Goal: Task Accomplishment & Management: Use online tool/utility

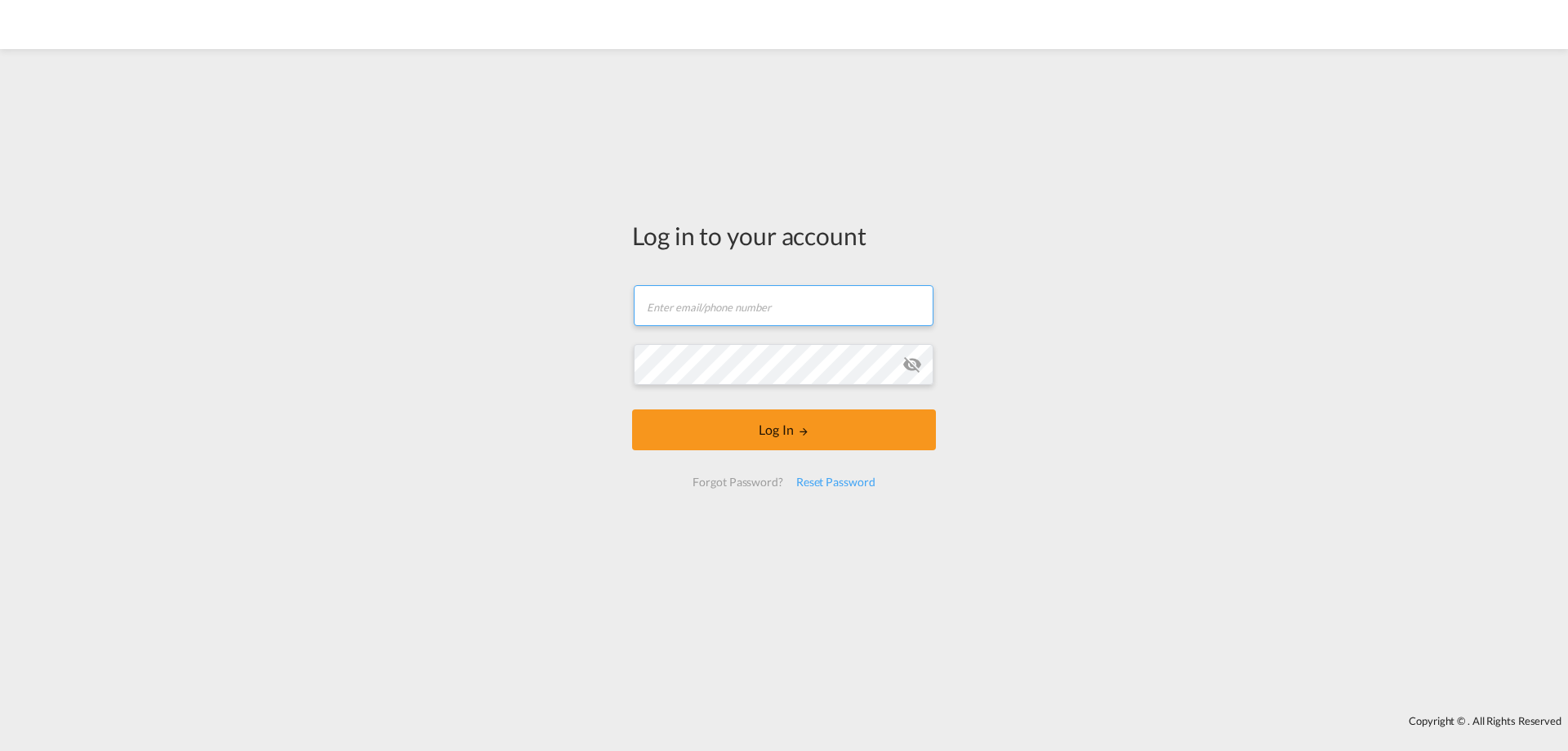
click at [735, 310] on input "text" at bounding box center [784, 305] width 300 height 41
drag, startPoint x: 743, startPoint y: 325, endPoint x: 758, endPoint y: 291, distance: 37.2
click at [802, 355] on form "Email field is required Password field is required Log In Forgot Password? Rese…" at bounding box center [784, 385] width 304 height 234
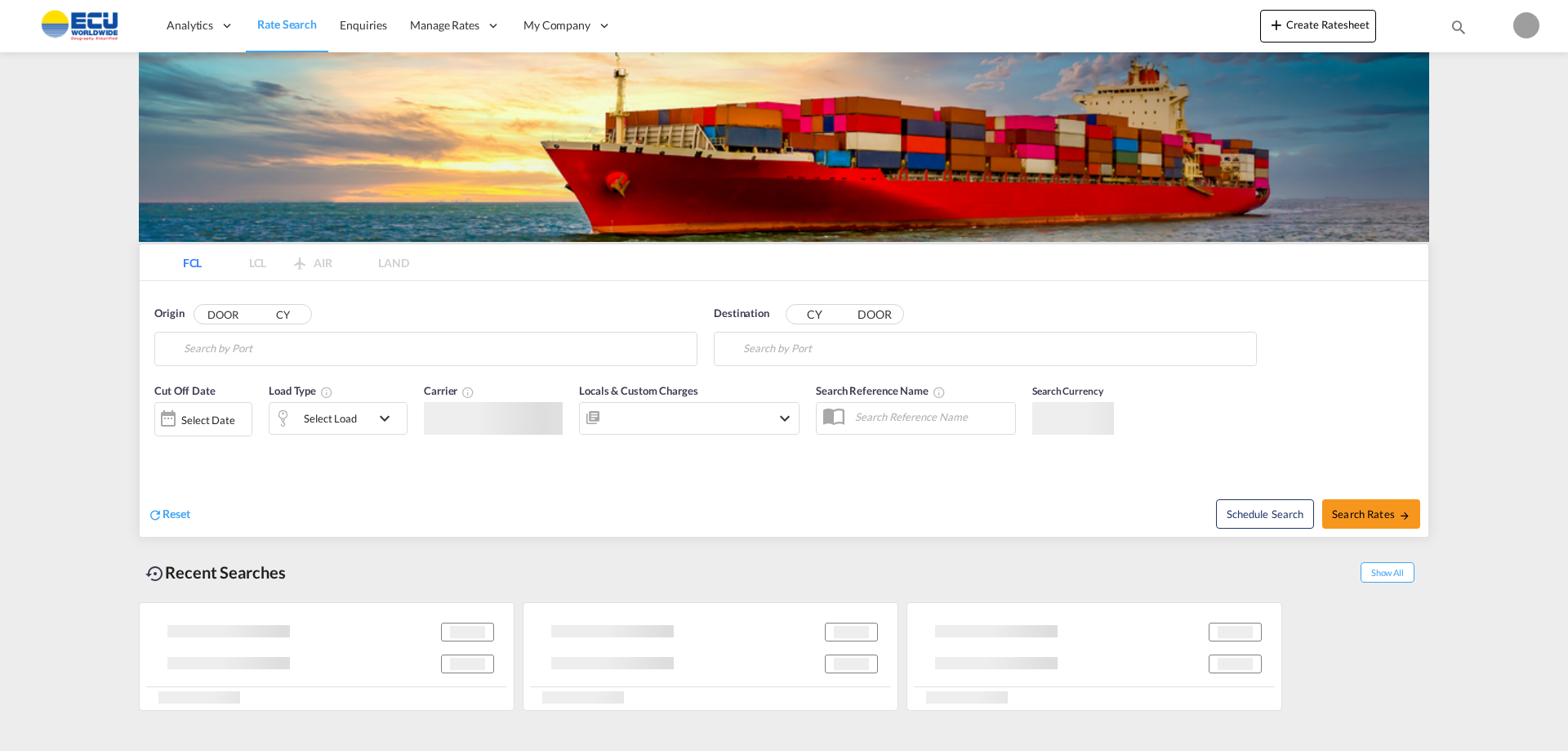
click at [758, 271] on md-tabs "FCL LCL AIR LAND FCL LCL AIR LAND Origin DOOR CY Destination CY DOOR Cut Off Da…" at bounding box center [784, 391] width 1289 height 292
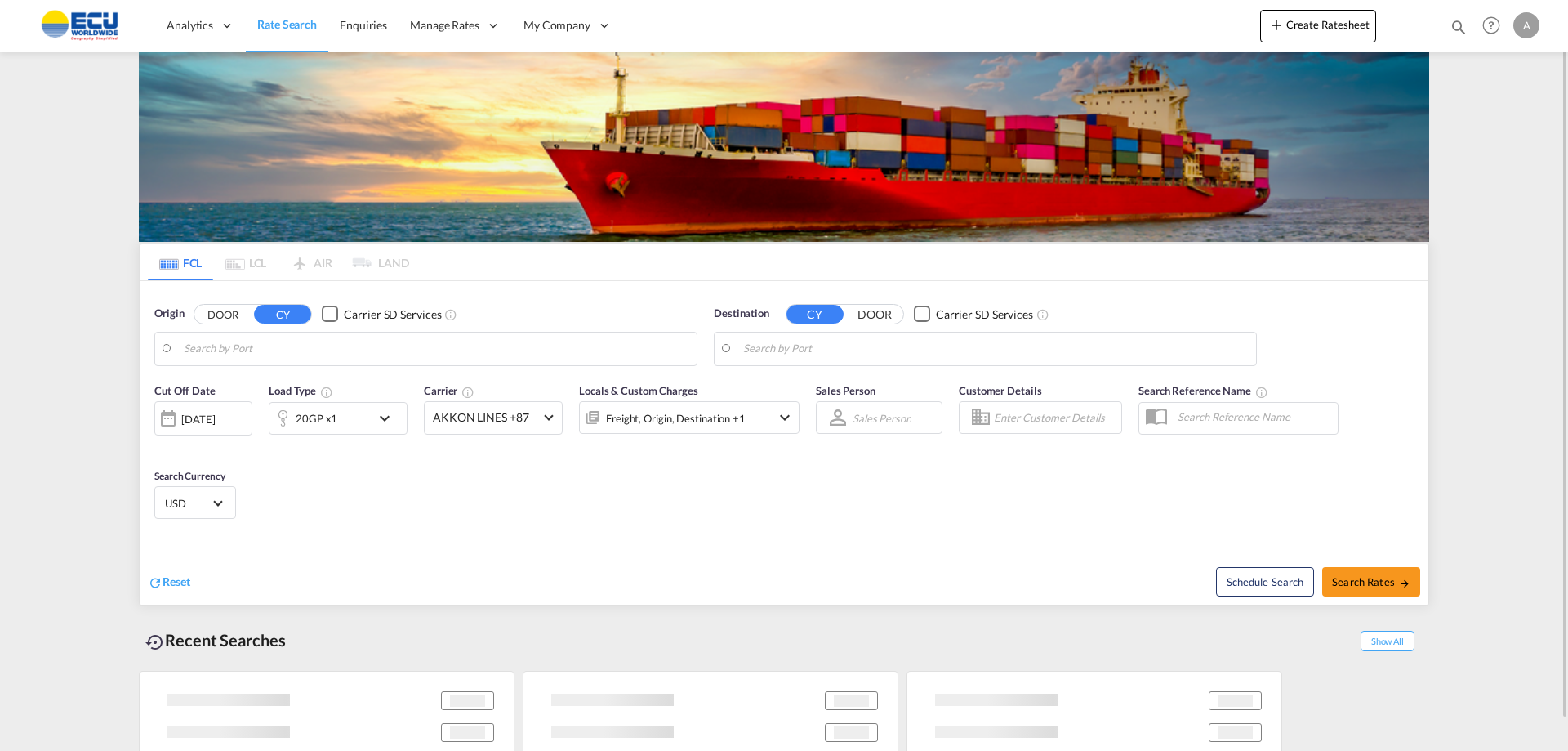
type input "[US_STATE], [GEOGRAPHIC_DATA], USNYC"
type input "[GEOGRAPHIC_DATA], BEANR"
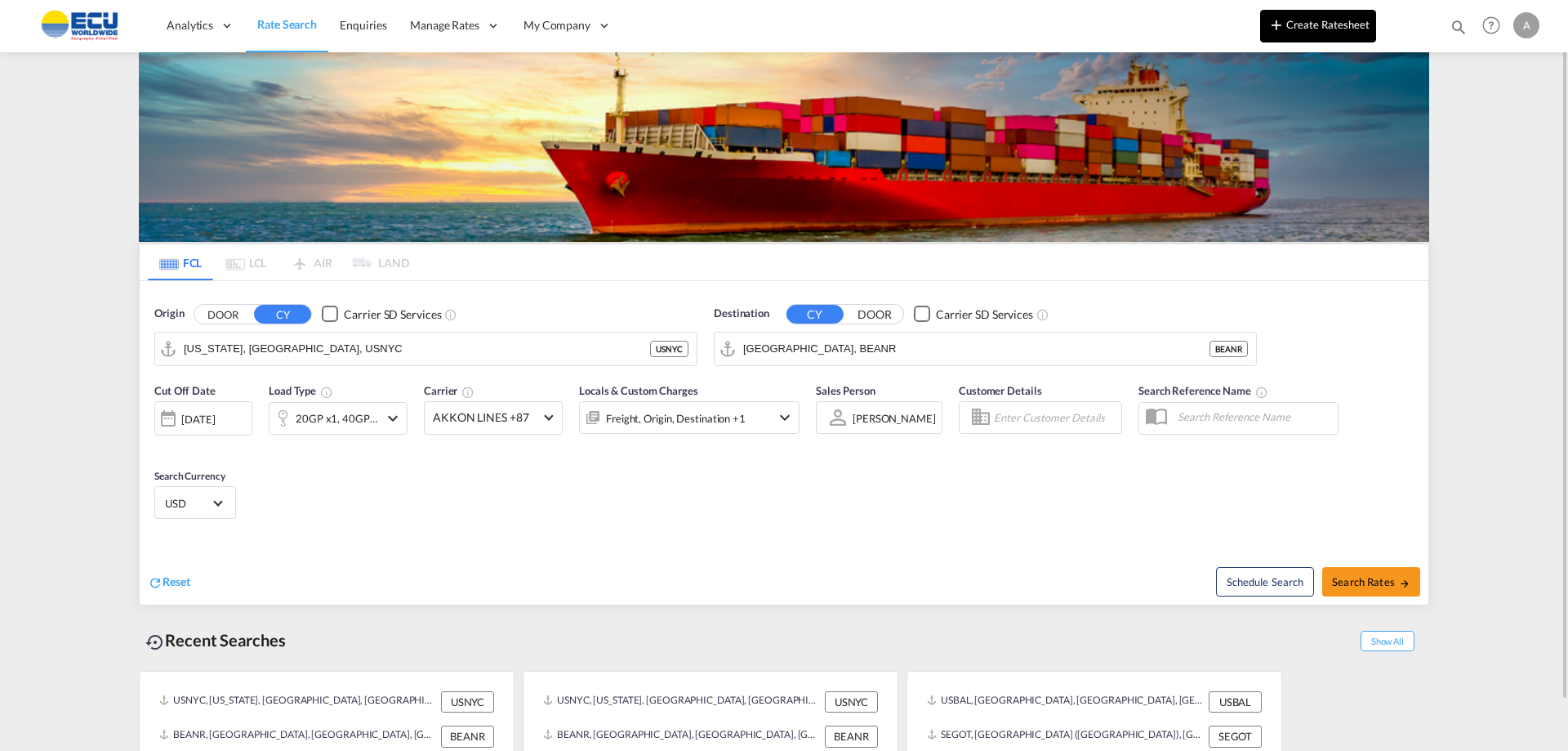
click at [1326, 27] on button "Create Ratesheet" at bounding box center [1319, 26] width 116 height 32
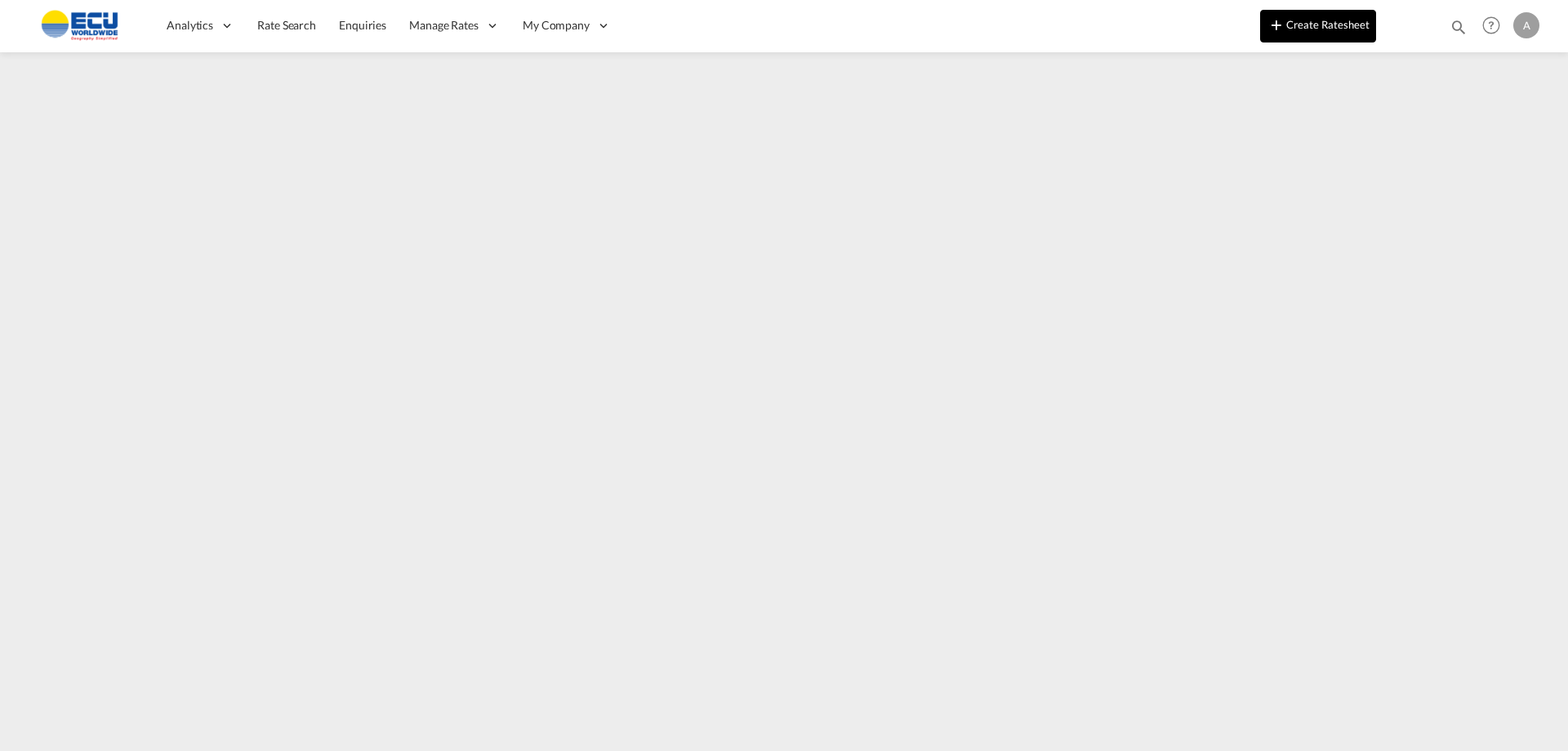
click at [1331, 21] on button "Create Ratesheet" at bounding box center [1319, 26] width 116 height 32
click at [1331, 28] on button "Create Ratesheet" at bounding box center [1319, 26] width 116 height 32
click at [1347, 21] on button "Create Ratesheet" at bounding box center [1319, 26] width 116 height 32
click at [1334, 27] on button "Create Ratesheet" at bounding box center [1319, 26] width 116 height 32
click at [1334, 28] on button "Create Ratesheet" at bounding box center [1319, 26] width 116 height 32
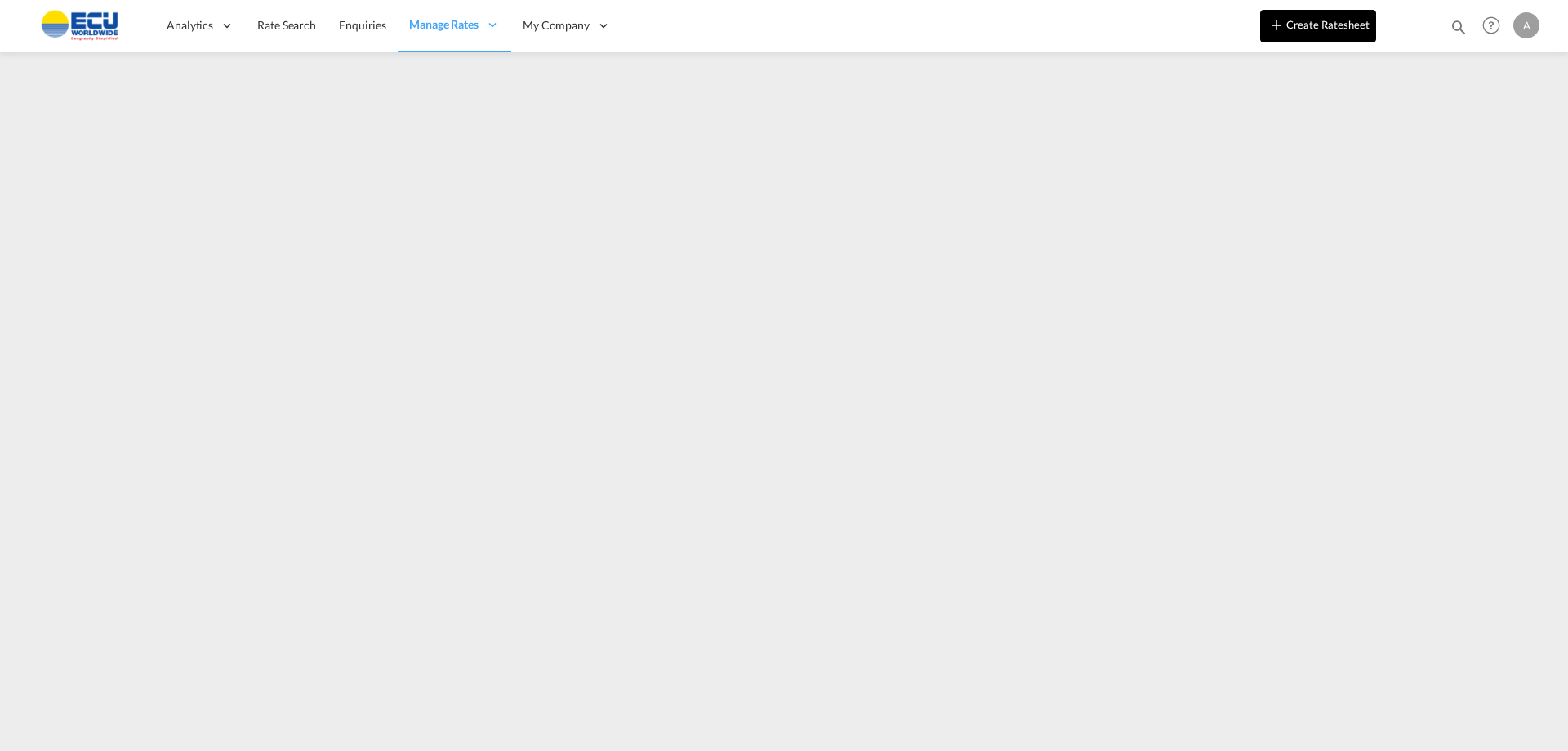
click at [1319, 28] on button "Create Ratesheet" at bounding box center [1319, 26] width 116 height 32
click at [1350, 19] on button "Create Ratesheet" at bounding box center [1319, 26] width 116 height 32
click at [1535, 18] on div "A" at bounding box center [1527, 26] width 27 height 27
click at [1491, 127] on button "Logout" at bounding box center [1508, 125] width 106 height 32
